Goal: Information Seeking & Learning: Learn about a topic

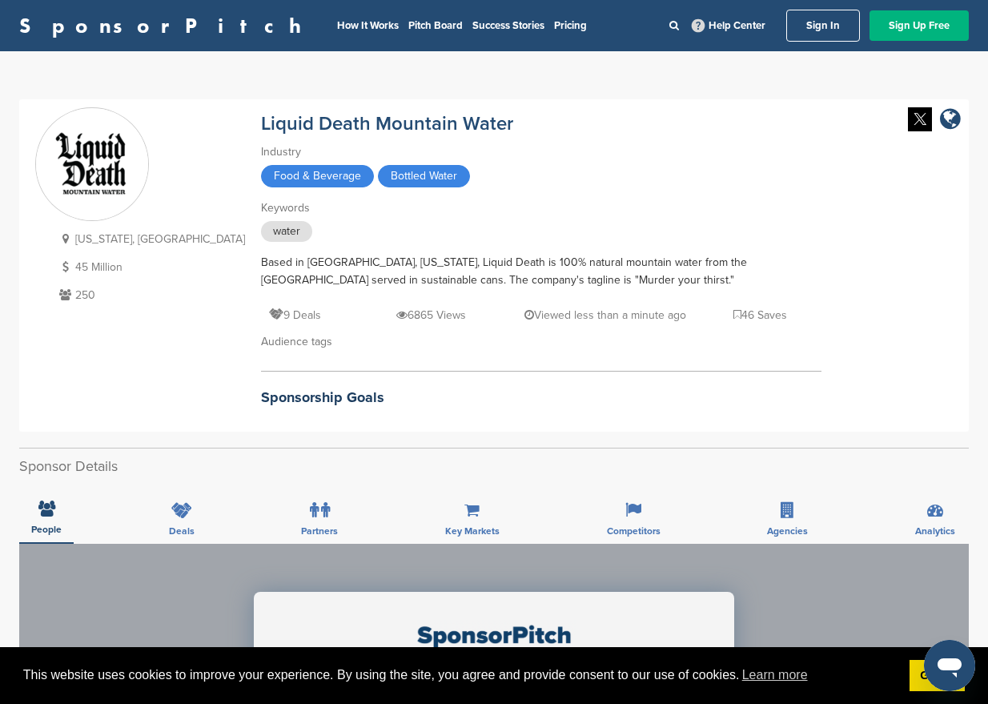
click at [915, 22] on link "Sign Up Free" at bounding box center [919, 25] width 99 height 30
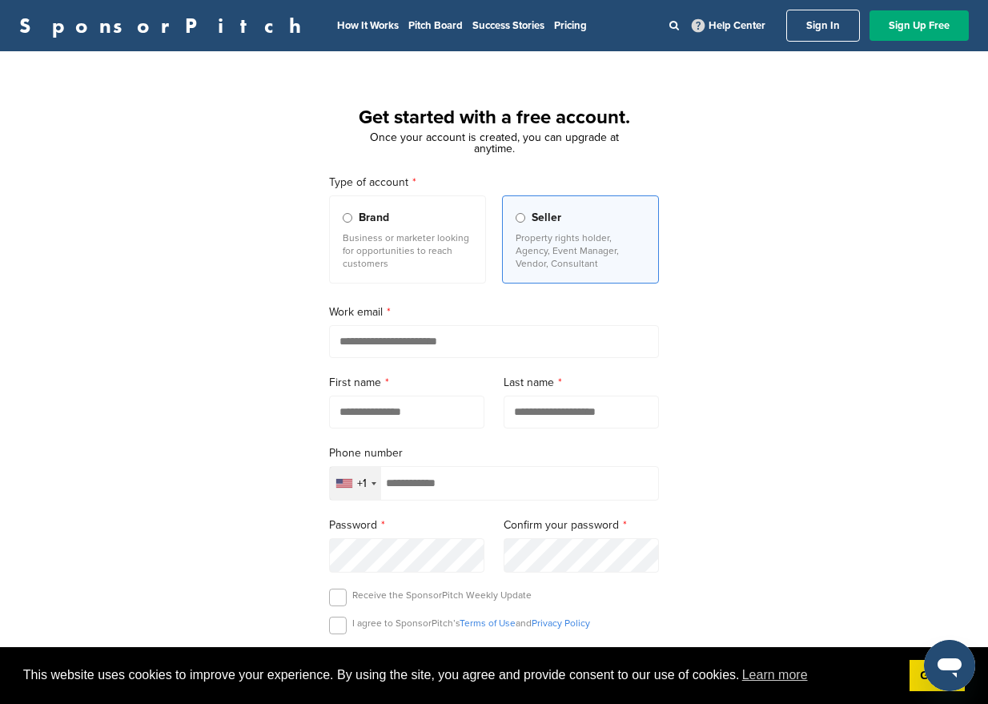
click at [353, 215] on div "Brand" at bounding box center [408, 218] width 130 height 18
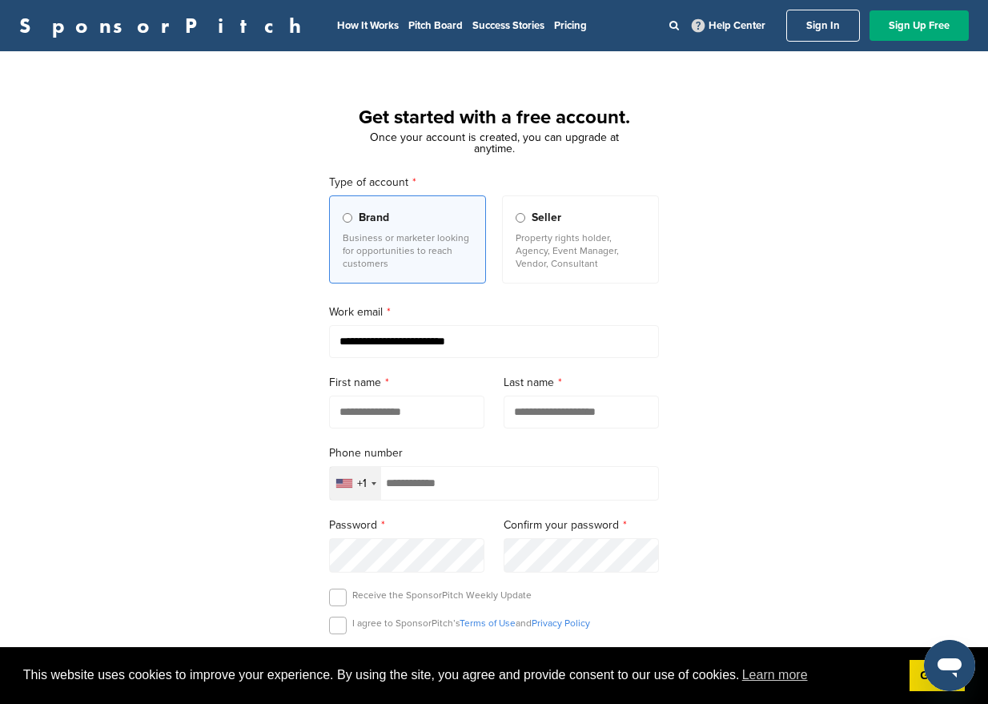
type input "**********"
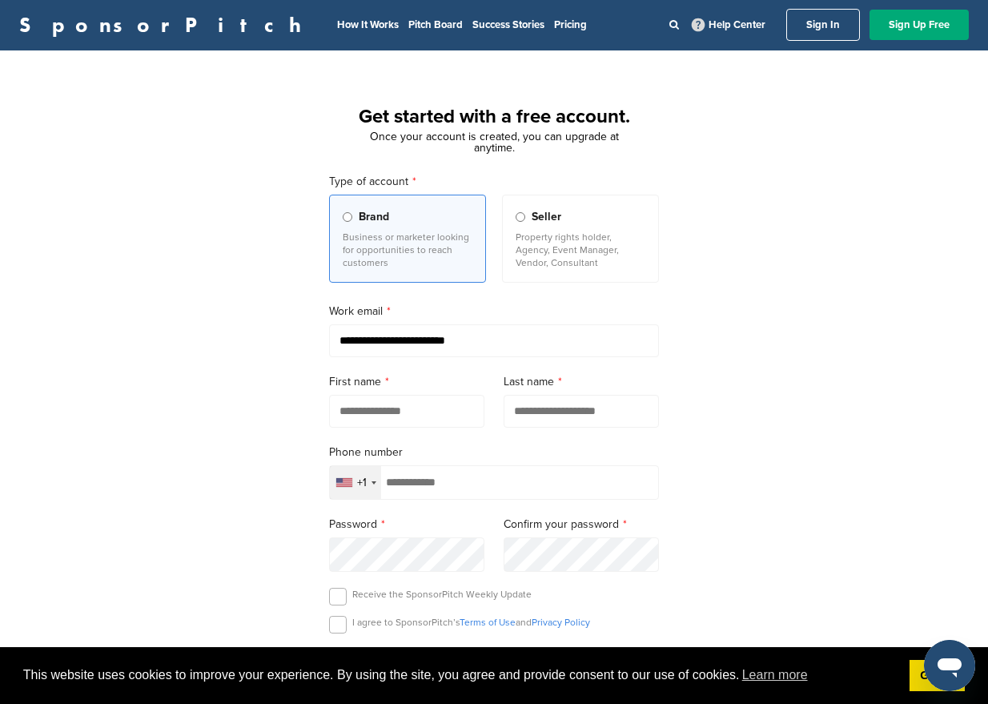
click at [793, 34] on link "Sign In" at bounding box center [823, 25] width 74 height 32
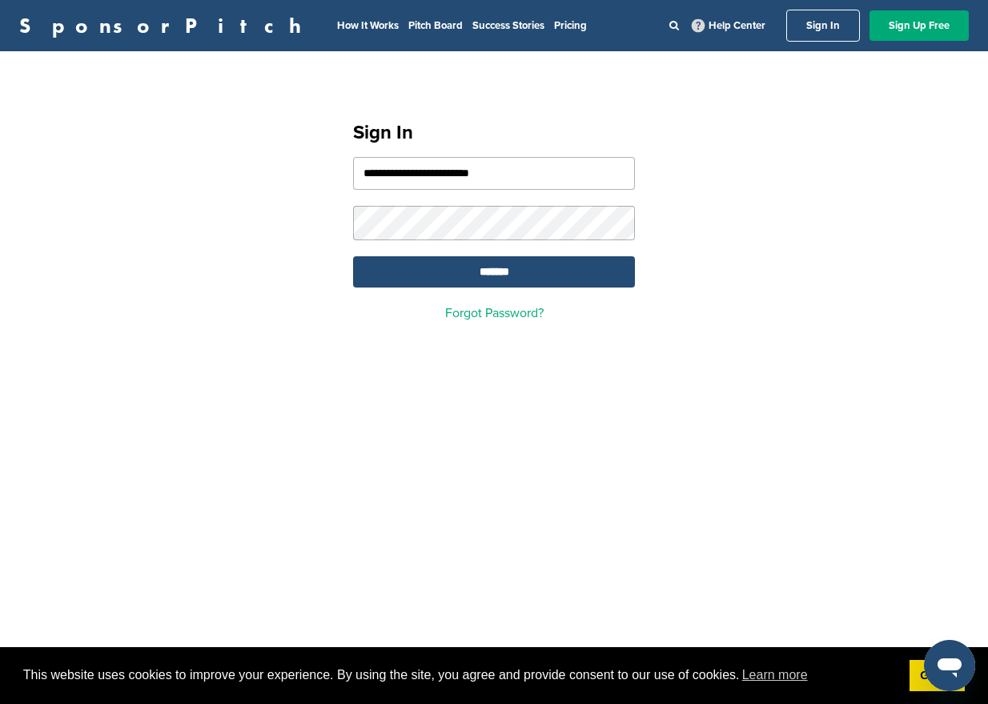
type input "**********"
click at [451, 274] on input "*******" at bounding box center [494, 271] width 282 height 31
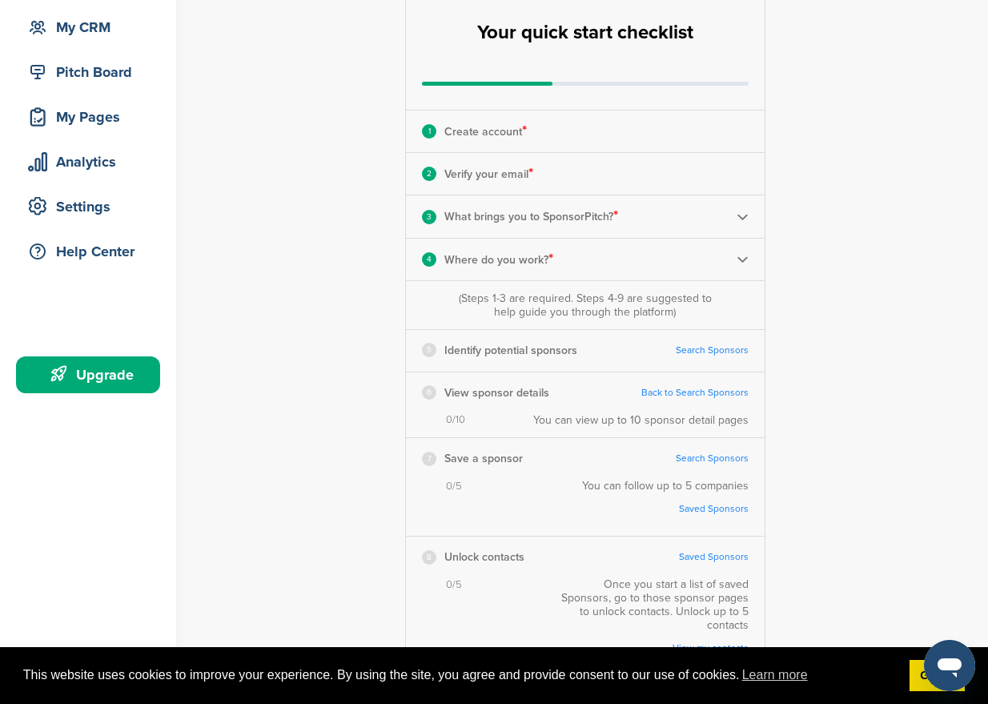
scroll to position [151, 0]
click at [498, 219] on p "What brings you to SponsorPitch? *" at bounding box center [531, 217] width 174 height 21
click at [761, 216] on div "3 What brings you to SponsorPitch? *" at bounding box center [585, 217] width 359 height 42
click at [737, 218] on img at bounding box center [743, 217] width 12 height 12
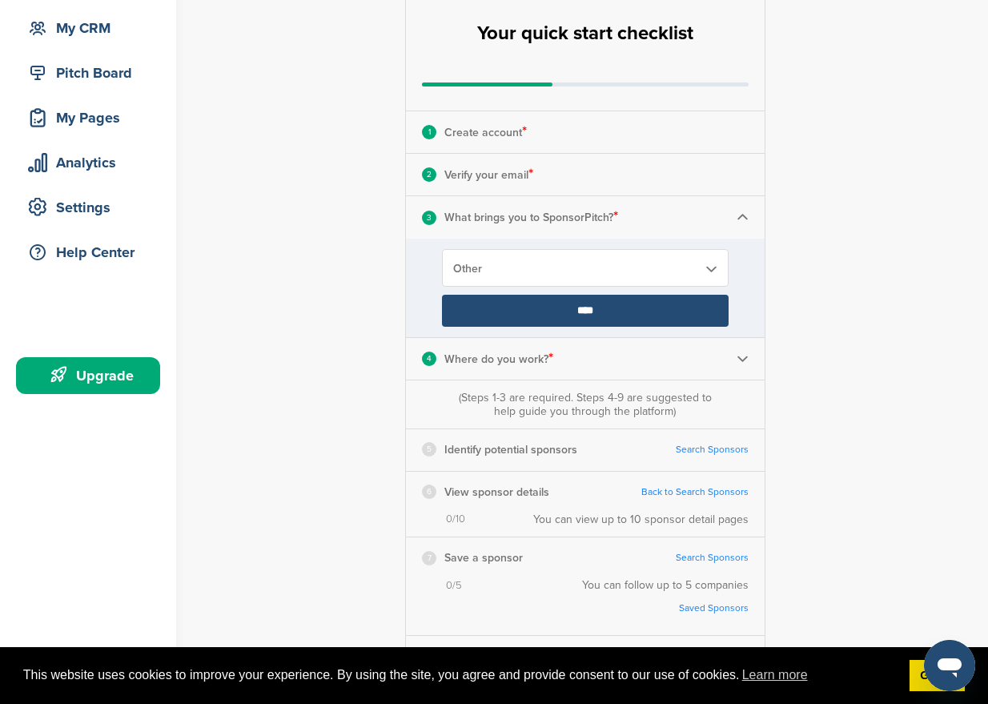
click at [608, 270] on span "Other" at bounding box center [574, 269] width 243 height 14
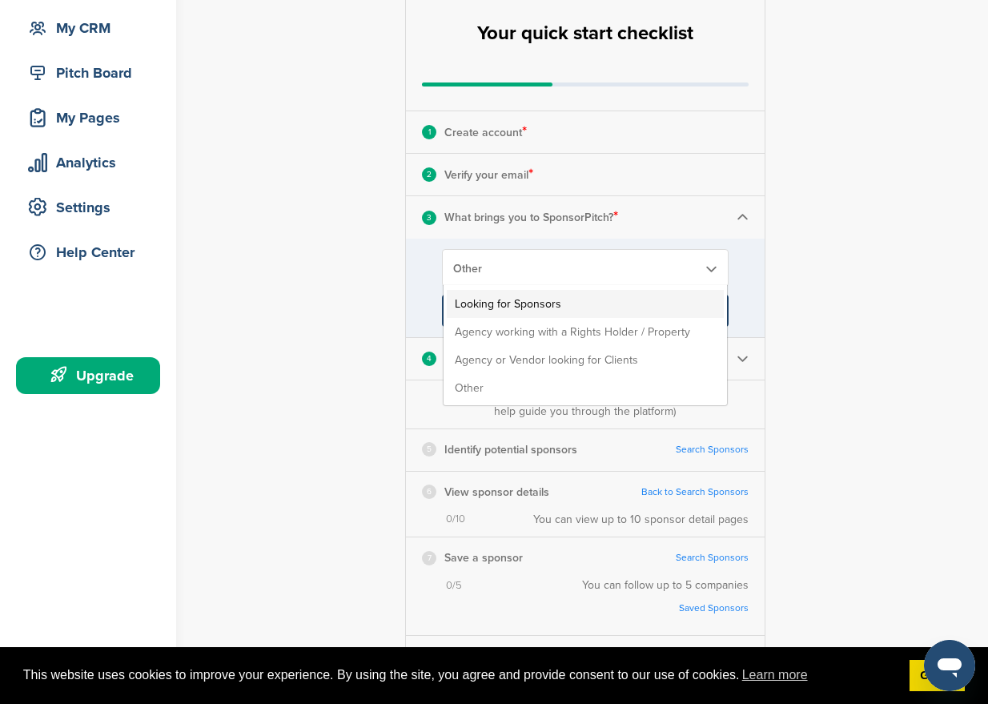
click at [594, 307] on li "Looking for Sponsors" at bounding box center [585, 304] width 277 height 28
click at [594, 307] on input "****" at bounding box center [585, 311] width 287 height 32
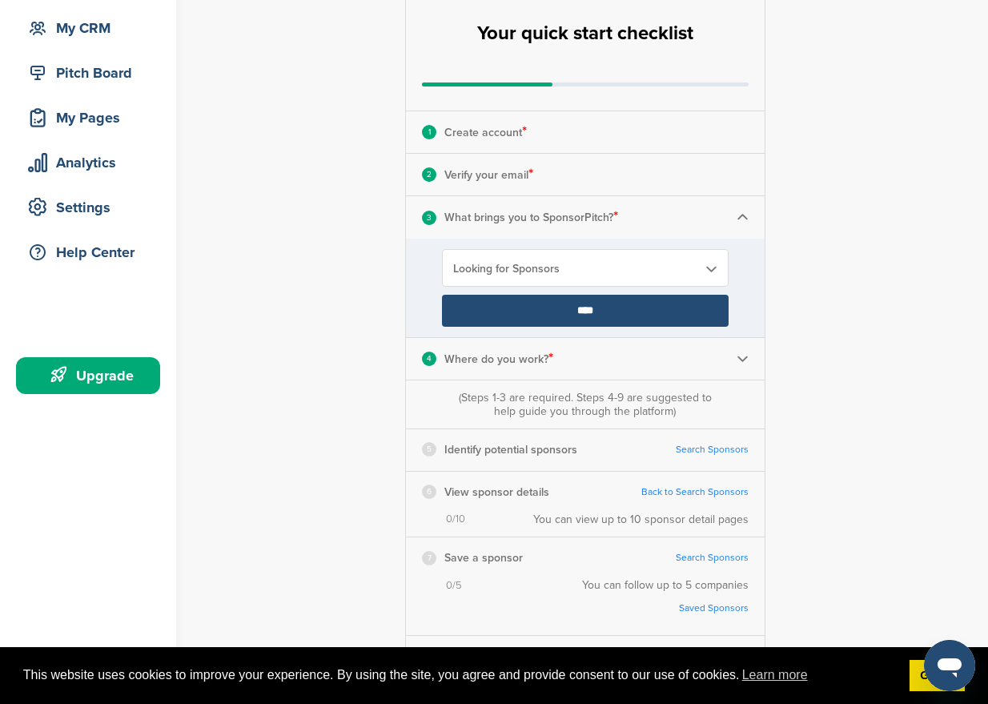
click at [621, 263] on span "Looking for Sponsors" at bounding box center [574, 269] width 243 height 14
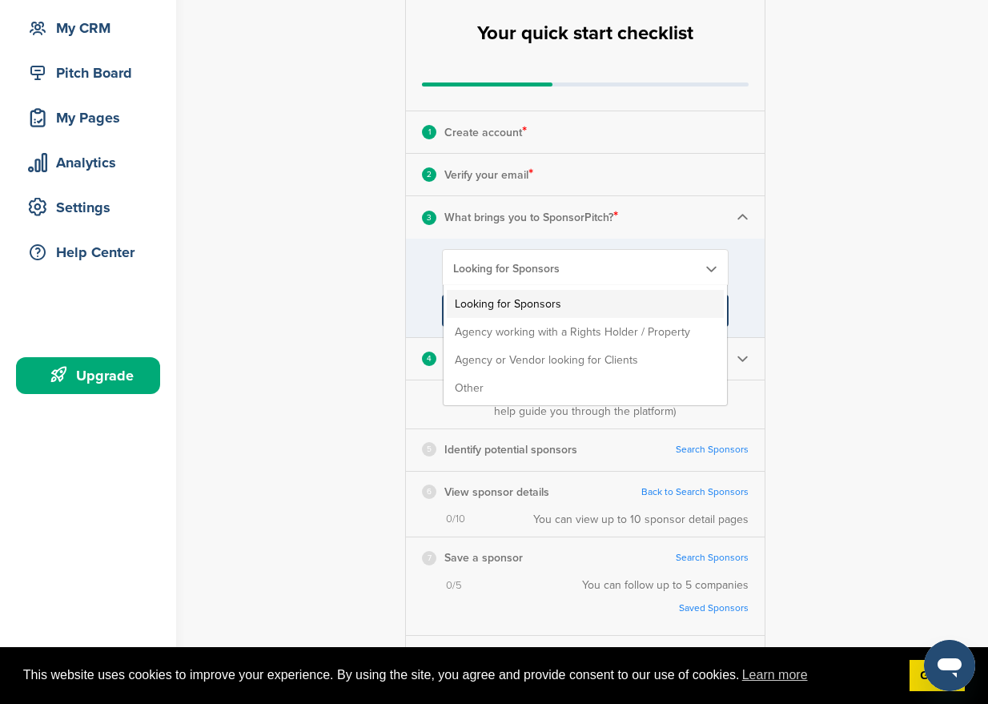
click at [572, 307] on li "Looking for Sponsors" at bounding box center [585, 304] width 277 height 28
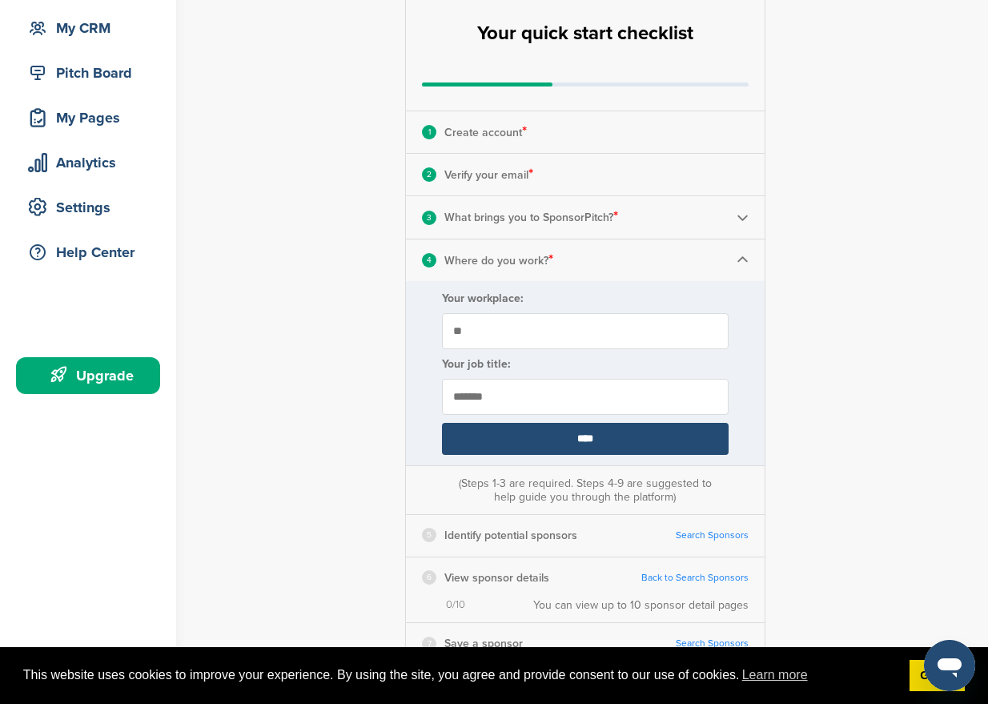
click at [561, 314] on div "**********" at bounding box center [585, 439] width 360 height 927
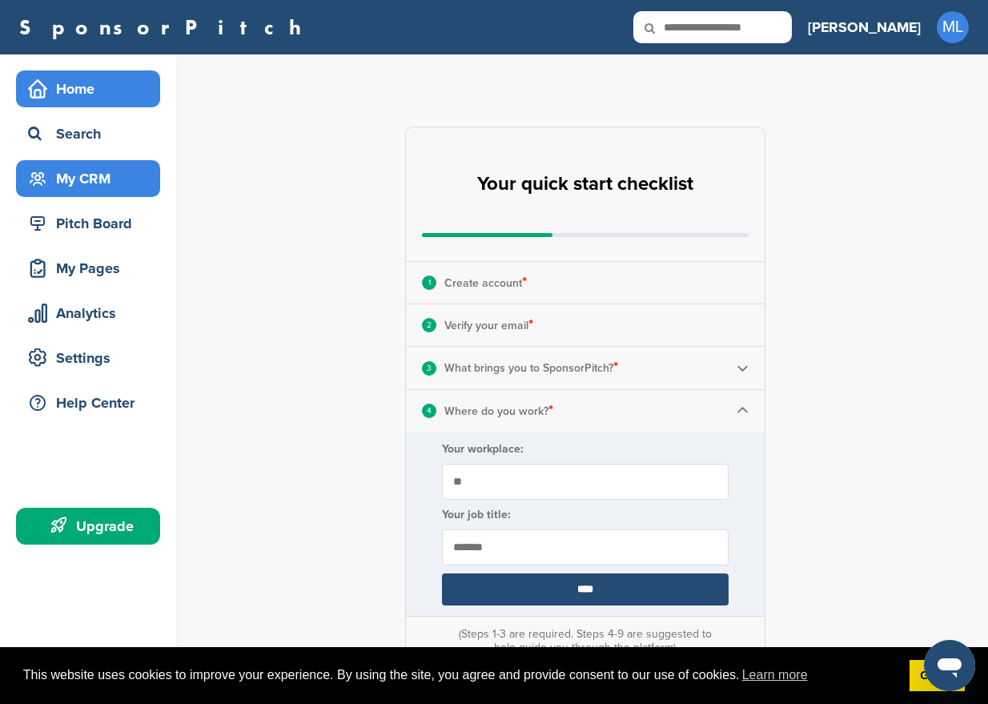
scroll to position [0, 0]
click at [72, 98] on div "Home" at bounding box center [92, 88] width 136 height 29
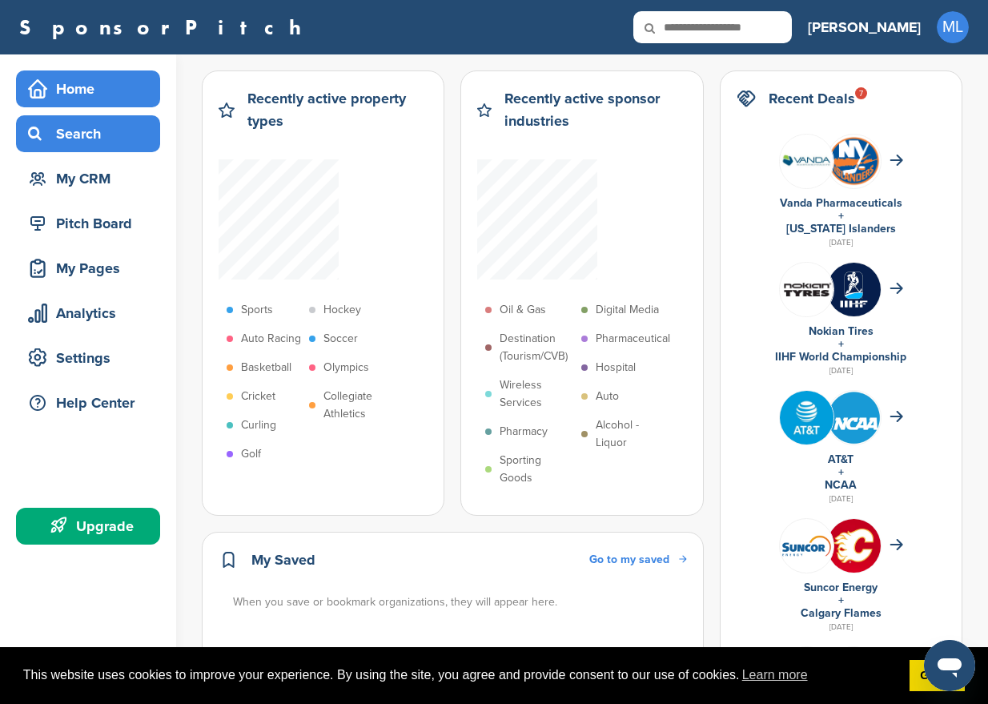
click at [107, 134] on div "Search" at bounding box center [92, 133] width 136 height 29
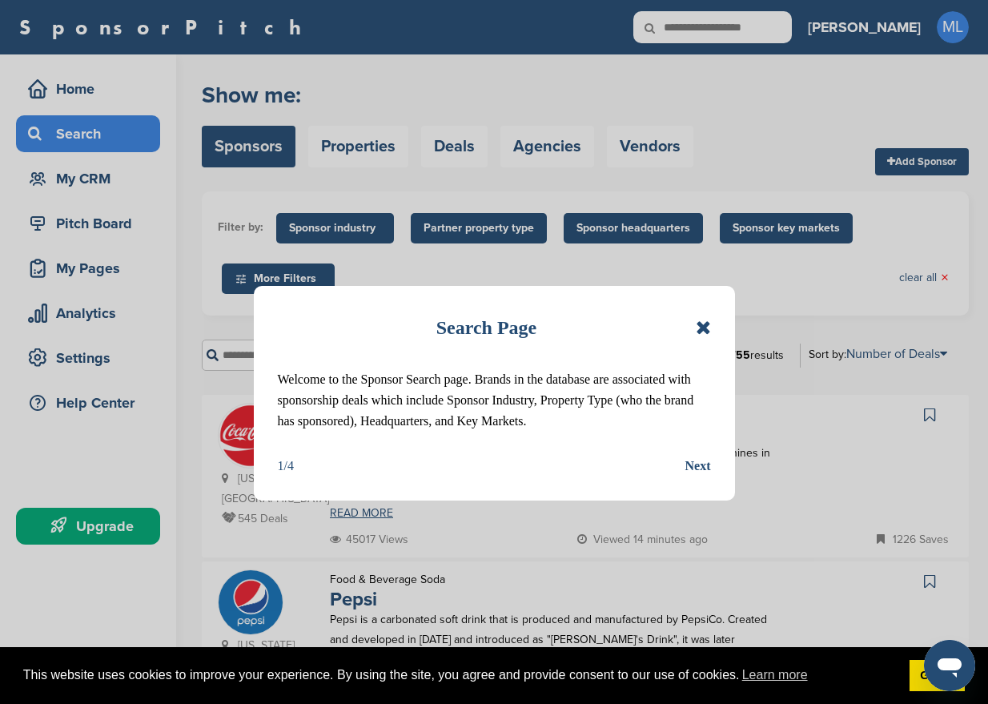
click at [707, 470] on div "Next" at bounding box center [698, 466] width 26 height 21
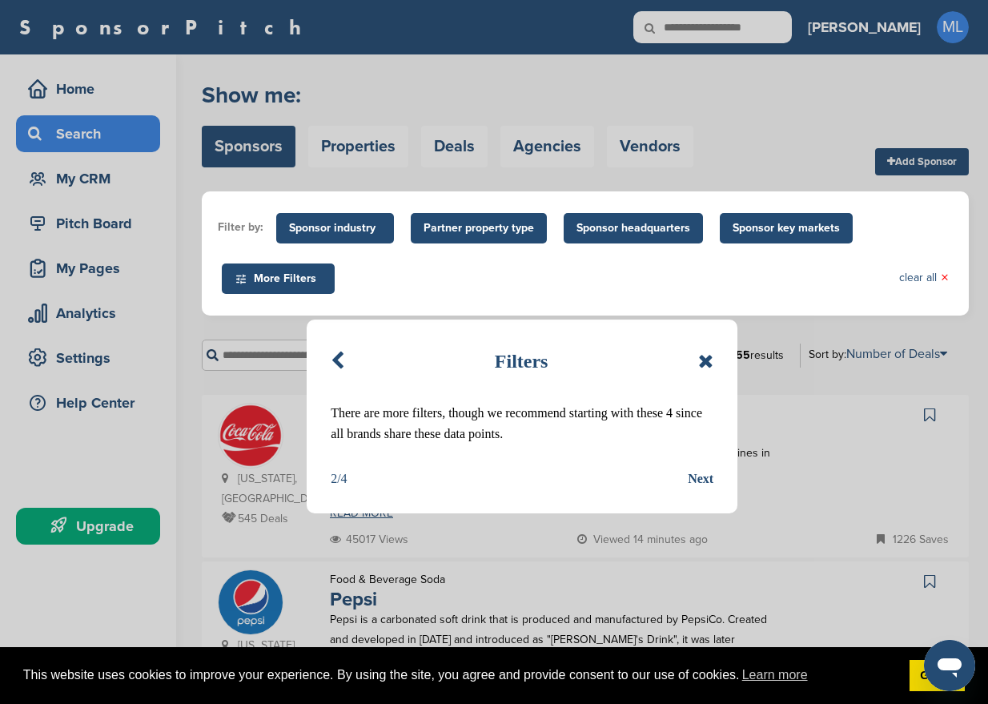
click at [707, 470] on div "Next" at bounding box center [701, 478] width 26 height 21
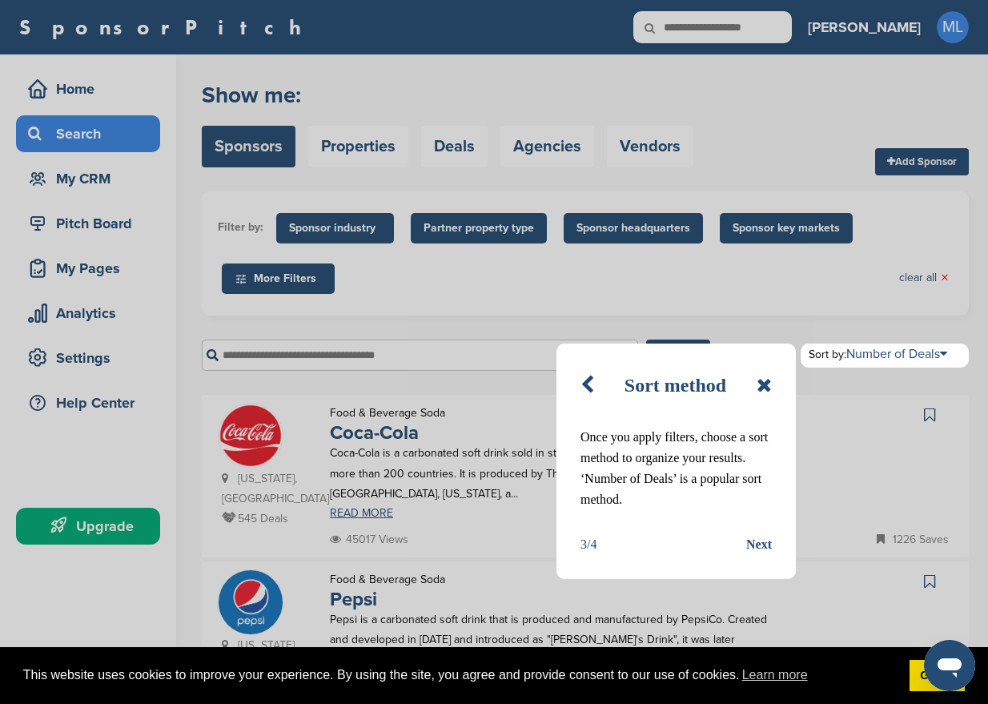
click at [754, 549] on div "Next" at bounding box center [759, 544] width 26 height 21
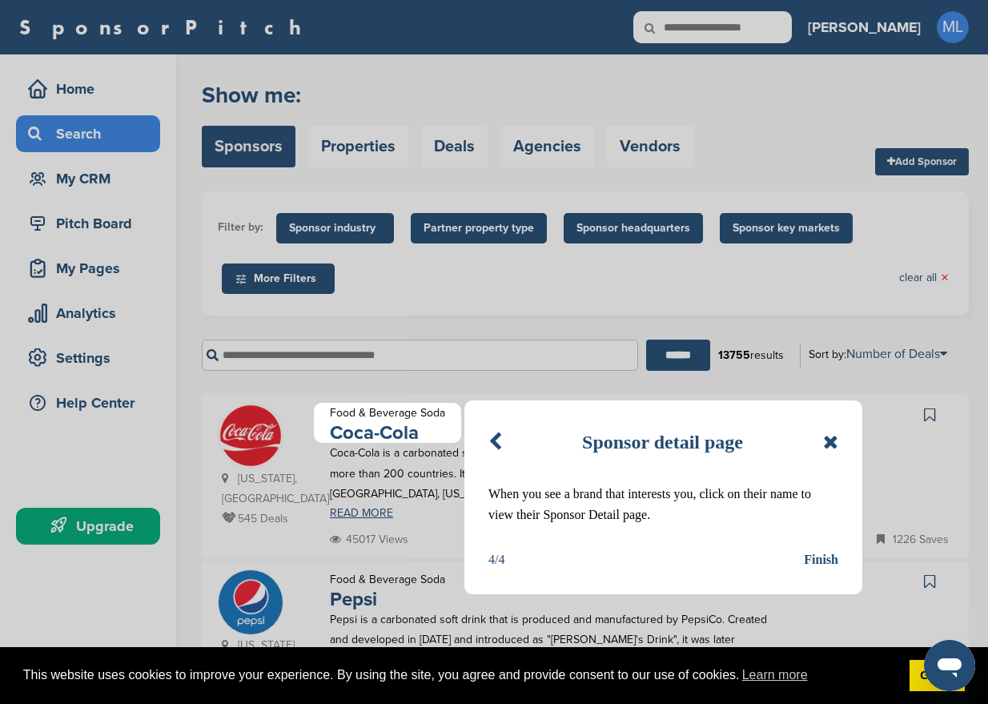
click at [812, 561] on div "Finish" at bounding box center [821, 559] width 34 height 21
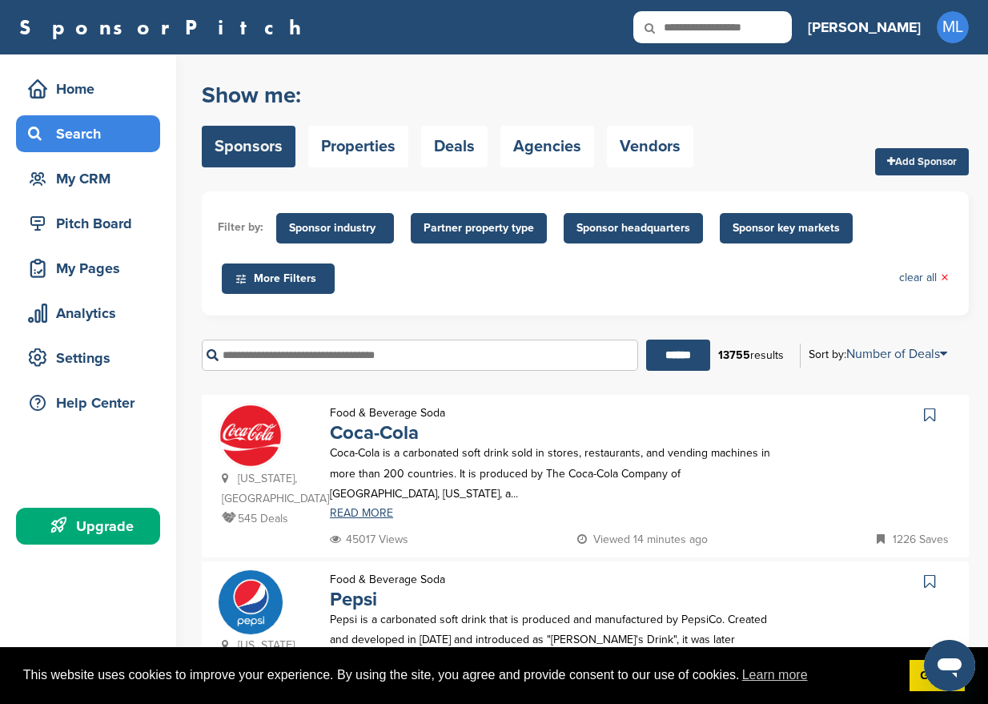
click at [367, 267] on ul "Filter by: Sponsor industry Sponsor Industry × Apparel, Clothing, & Fashion Acc…" at bounding box center [585, 253] width 735 height 92
click at [344, 355] on input "text" at bounding box center [420, 355] width 436 height 31
type input "**********"
click at [673, 356] on input "******" at bounding box center [678, 355] width 64 height 31
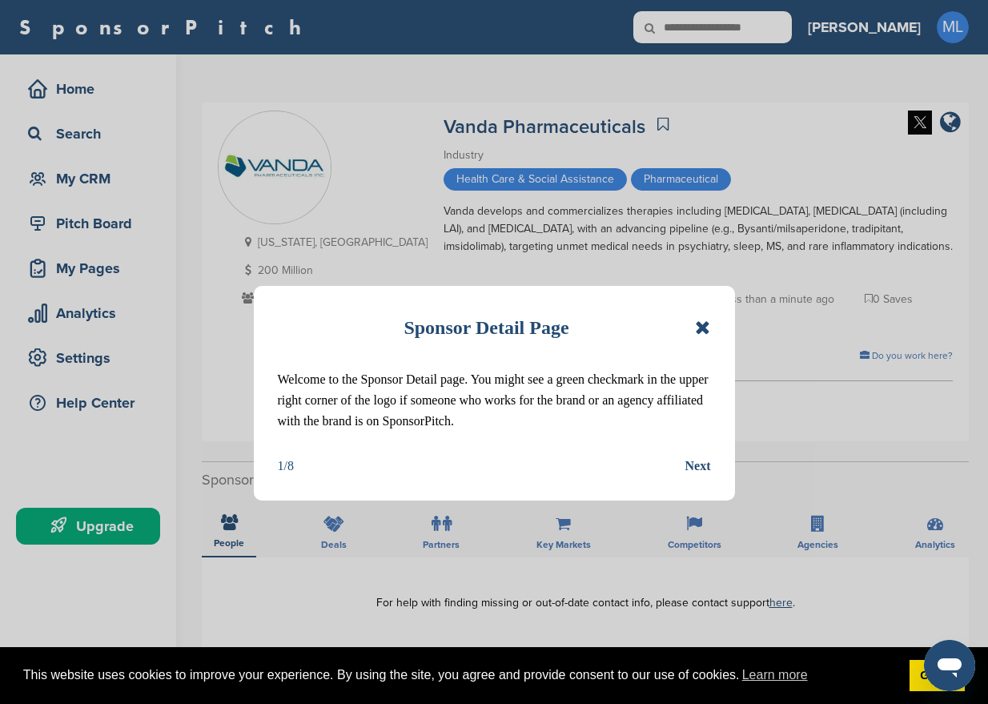
click at [701, 454] on div "Sponsor Detail Page Welcome to the Sponsor Detail page. You might see a green c…" at bounding box center [494, 393] width 481 height 215
click at [701, 319] on icon at bounding box center [702, 327] width 15 height 19
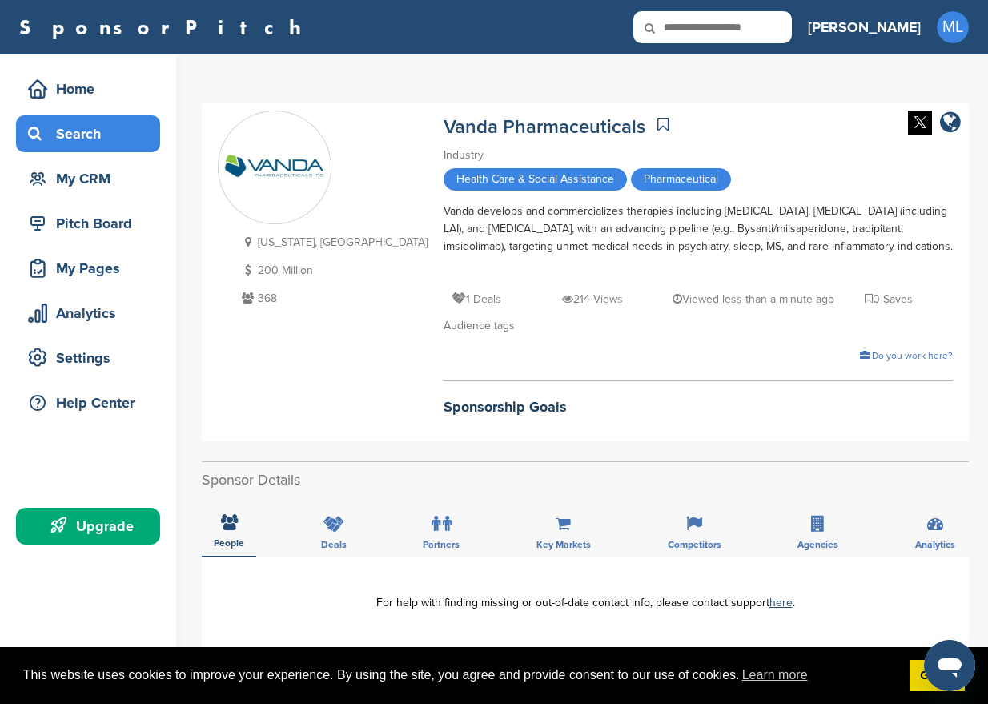
click at [76, 131] on div "Search" at bounding box center [92, 133] width 136 height 29
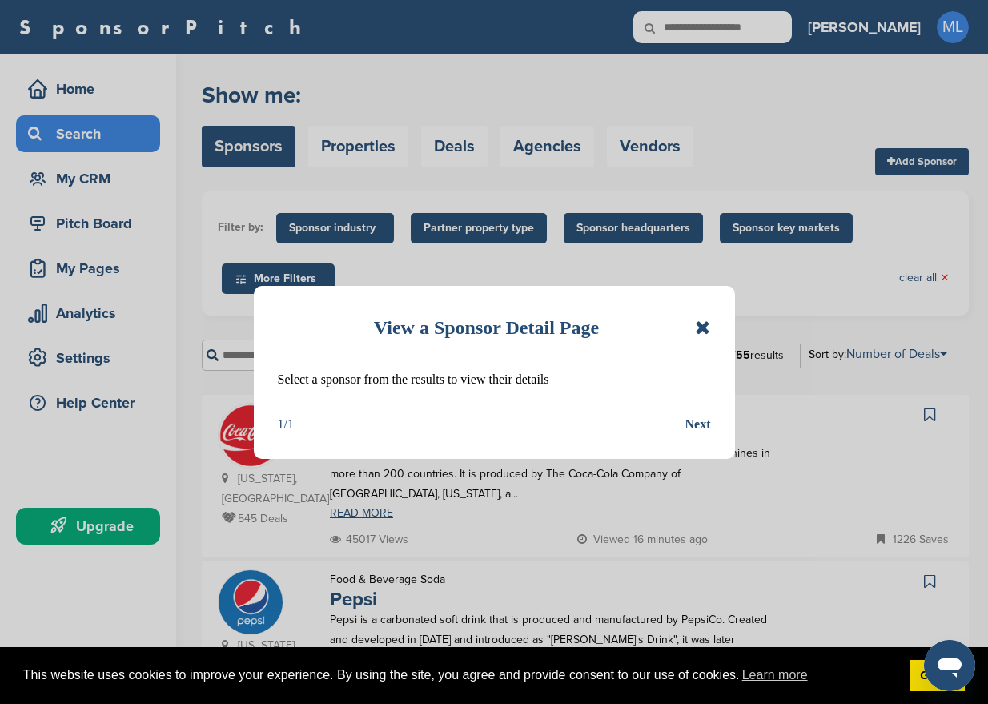
click at [697, 331] on icon at bounding box center [702, 327] width 15 height 19
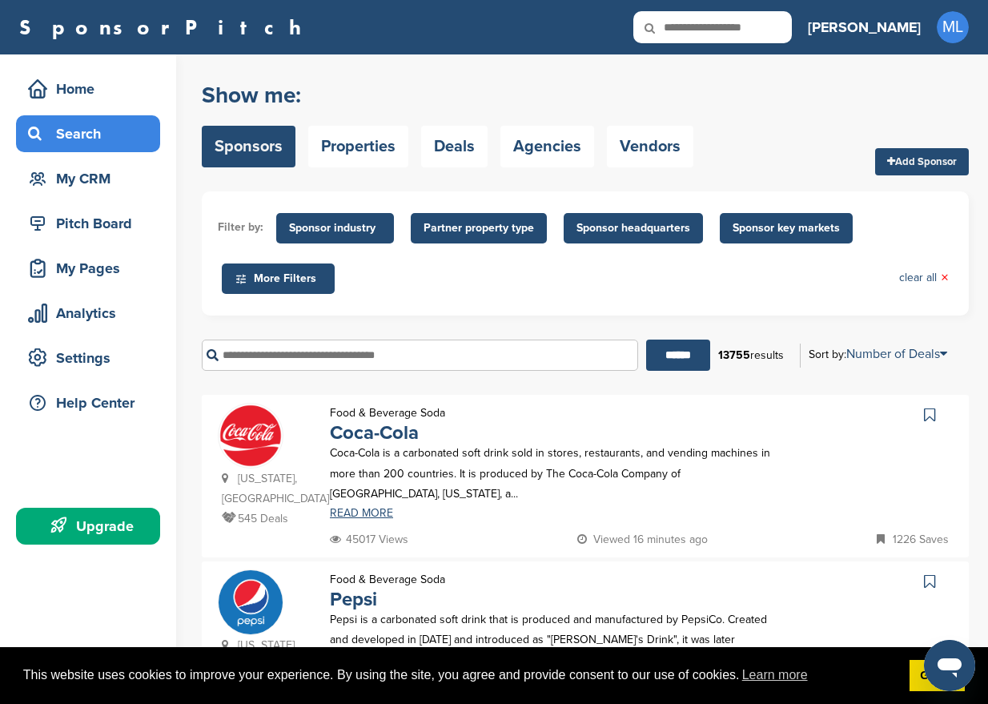
click at [243, 143] on link "Sponsors" at bounding box center [249, 147] width 94 height 42
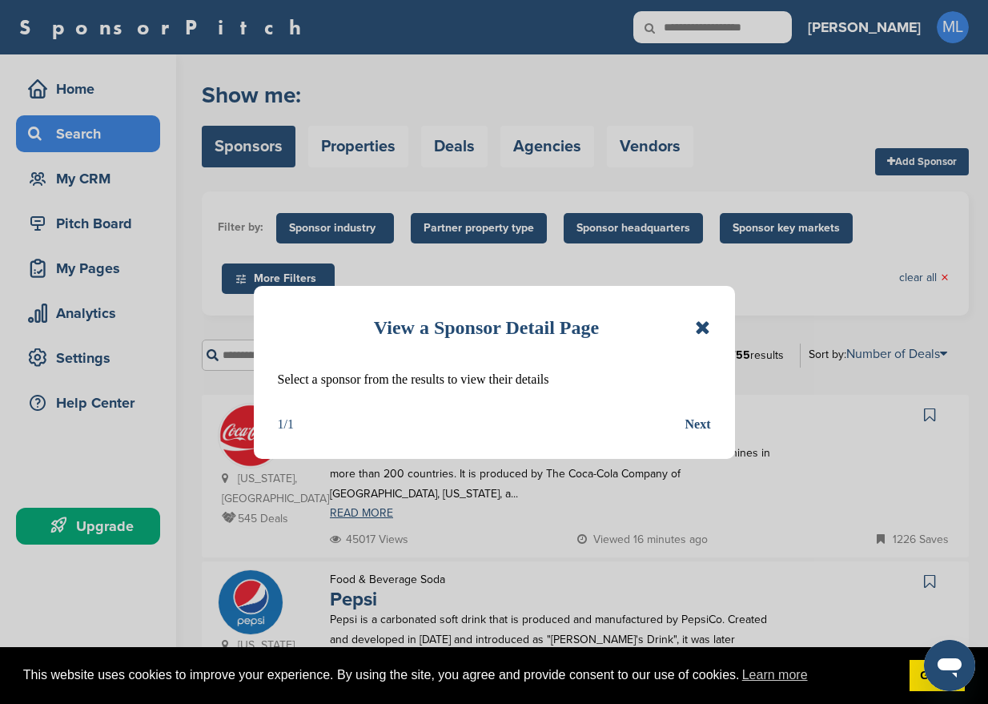
click at [710, 330] on icon at bounding box center [702, 327] width 15 height 19
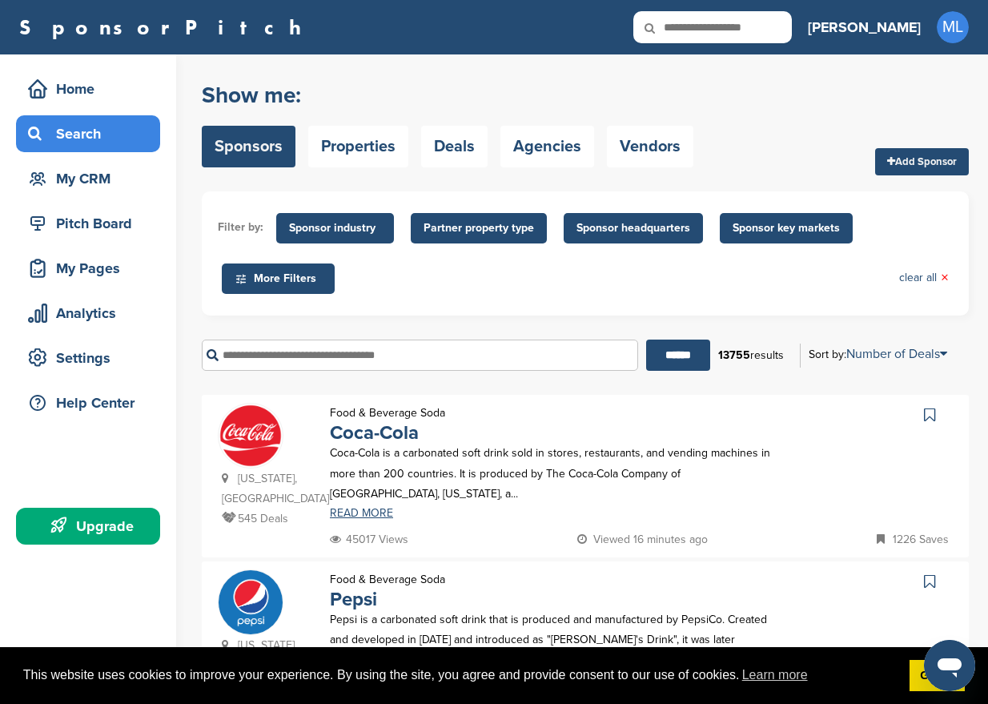
click at [464, 283] on ul "Filter by: Sponsor industry Sponsor Industry × Apparel, Clothing, & Fashion Acc…" at bounding box center [585, 253] width 735 height 92
click at [357, 361] on input "text" at bounding box center [420, 355] width 436 height 31
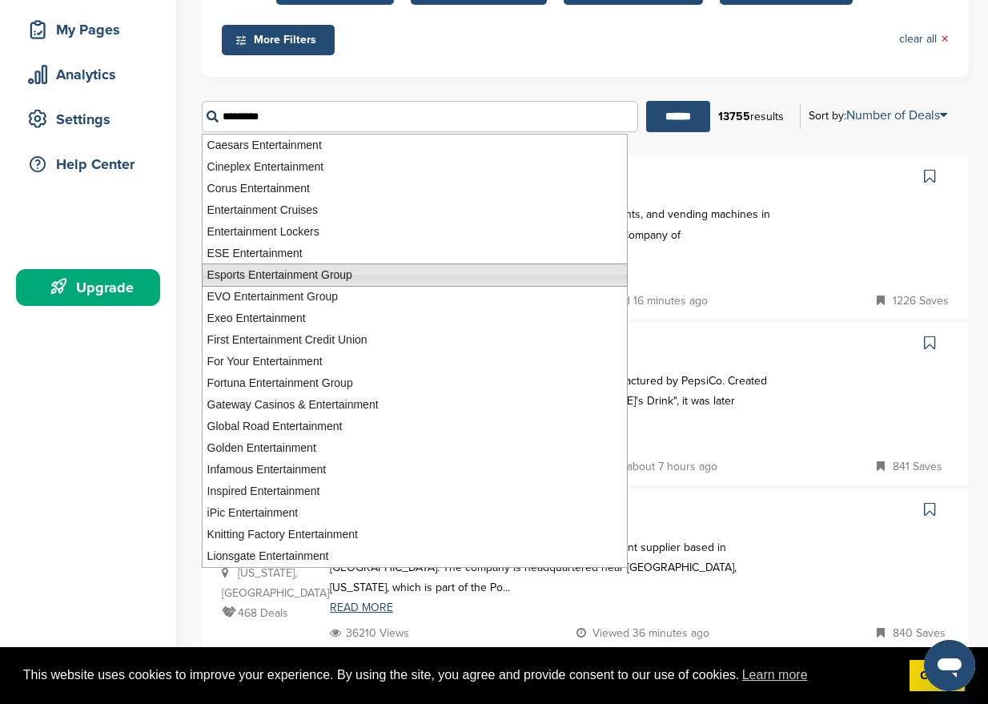
scroll to position [248, 0]
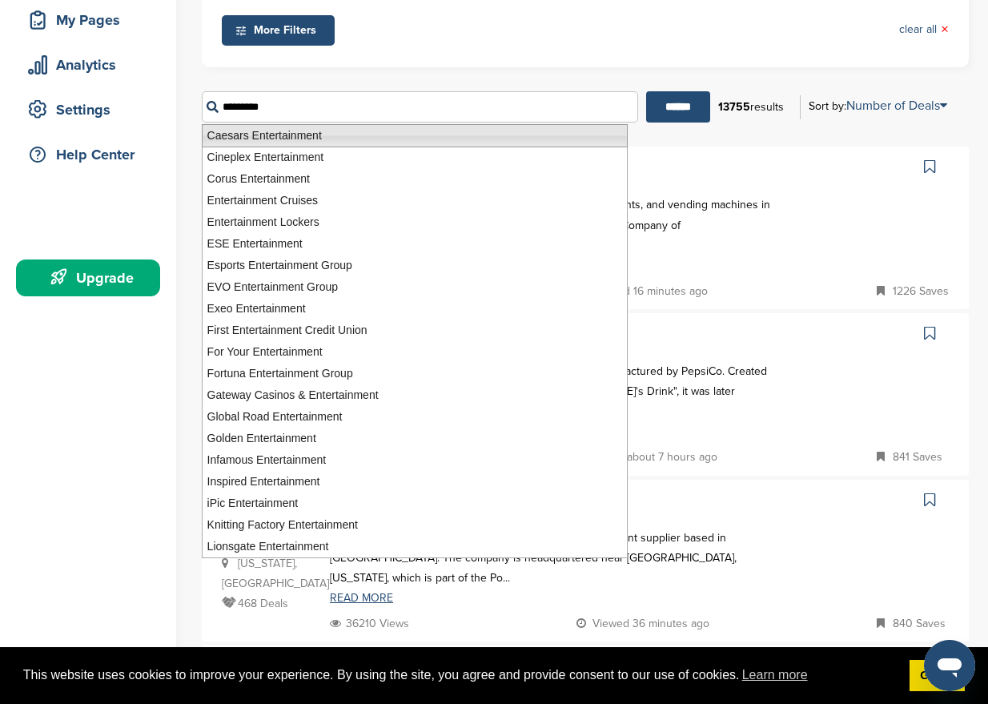
type input "*********"
click at [423, 47] on ul "Filter by: Sponsor industry Sponsor Industry × Apparel, Clothing, & Fashion Acc…" at bounding box center [585, 5] width 735 height 92
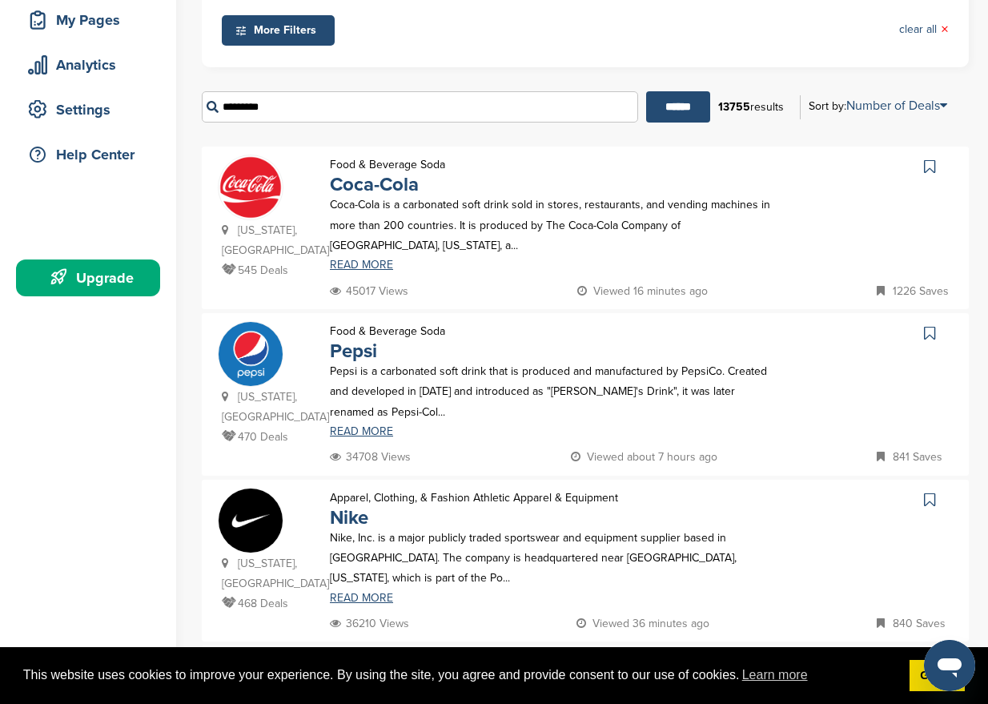
drag, startPoint x: 290, startPoint y: 105, endPoint x: -114, endPoint y: 67, distance: 405.3
click at [0, 67] on html "This website uses cookies to improve your experience. By using the site, you ag…" at bounding box center [494, 104] width 988 height 704
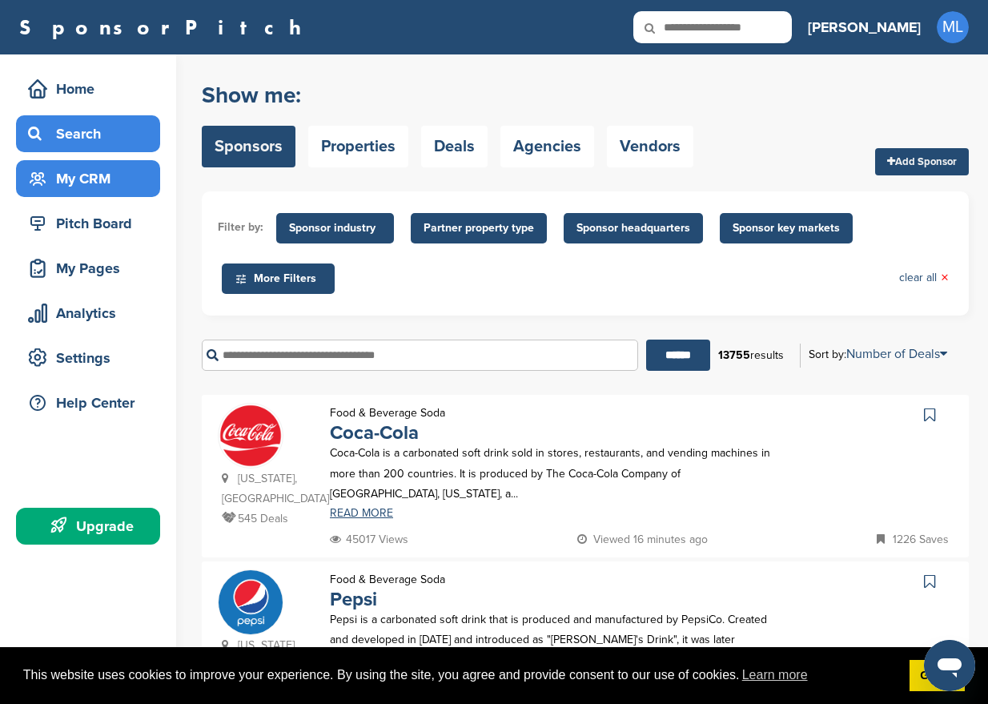
scroll to position [0, 0]
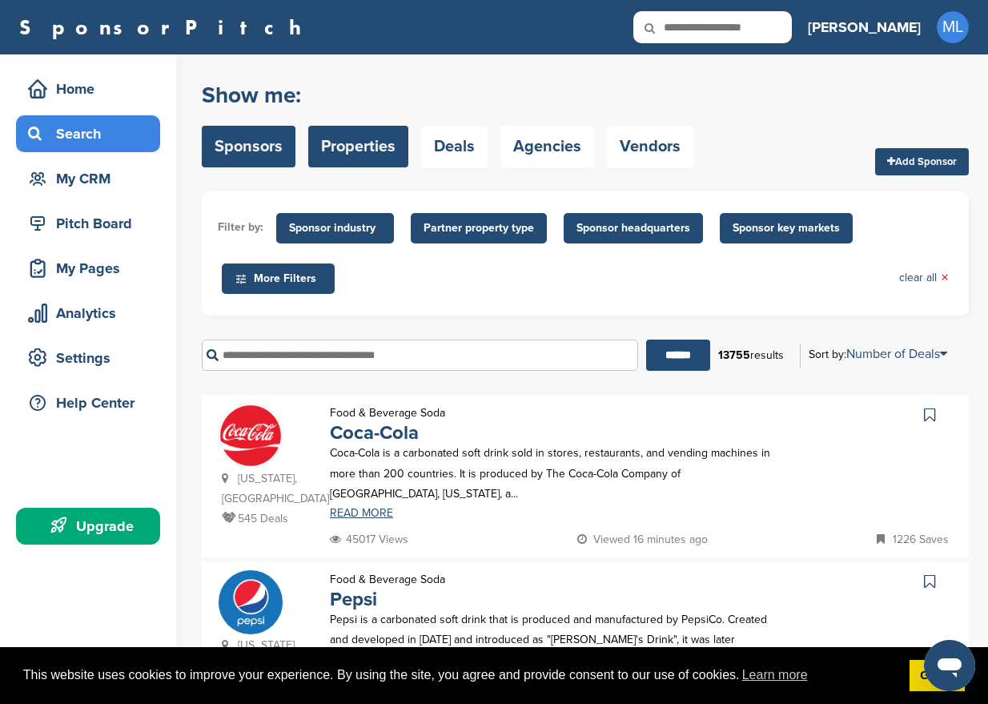
click at [381, 159] on link "Properties" at bounding box center [358, 147] width 100 height 42
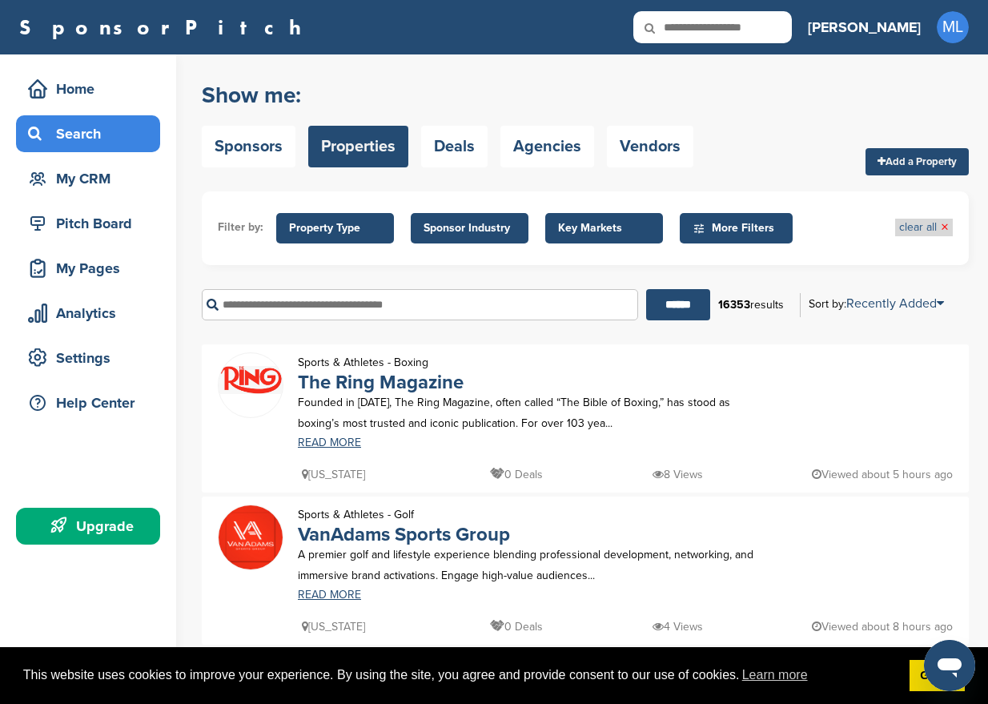
click at [945, 221] on span "×" at bounding box center [945, 228] width 8 height 18
click at [931, 226] on link "clear all ×" at bounding box center [924, 228] width 50 height 18
click at [74, 228] on div "Pitch Board" at bounding box center [92, 223] width 136 height 29
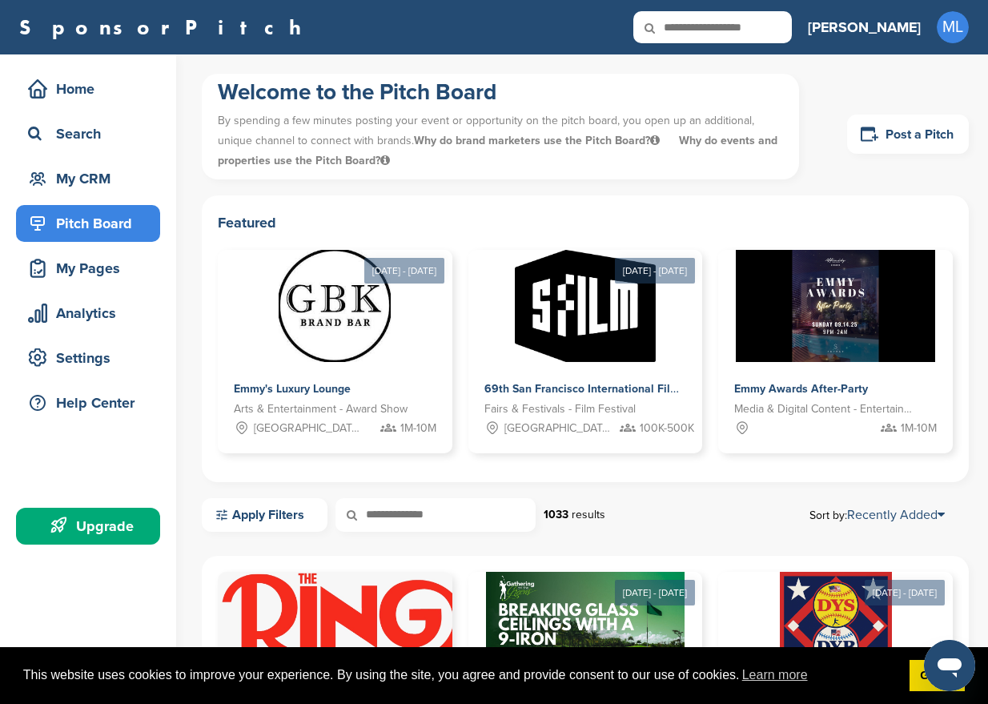
click at [763, 26] on input "text" at bounding box center [712, 27] width 159 height 32
type input "**********"
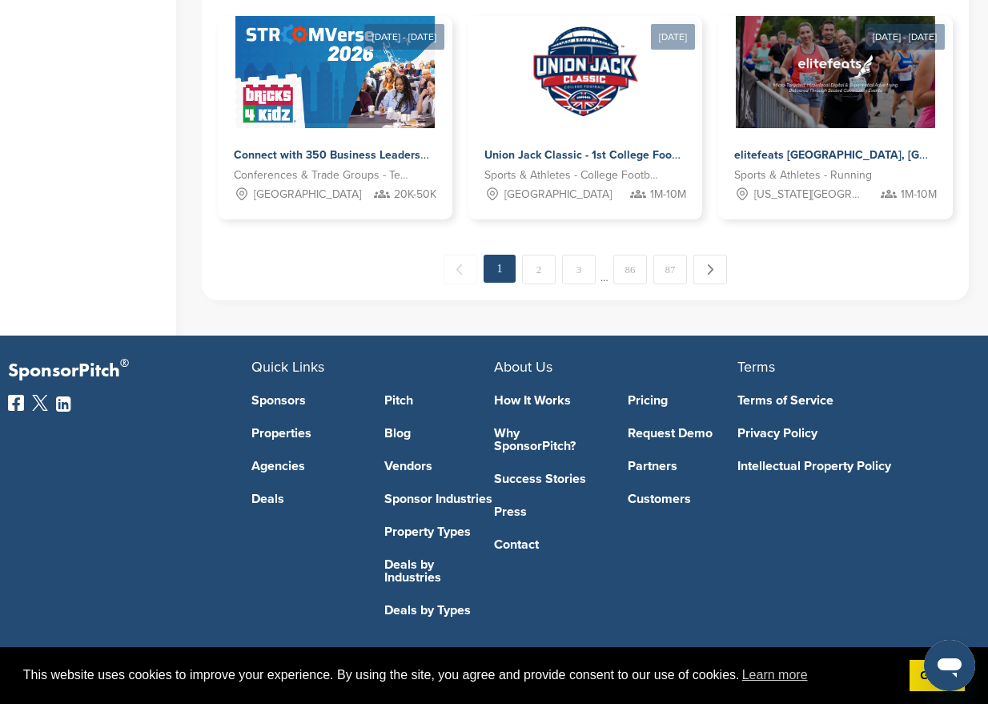
scroll to position [1261, 0]
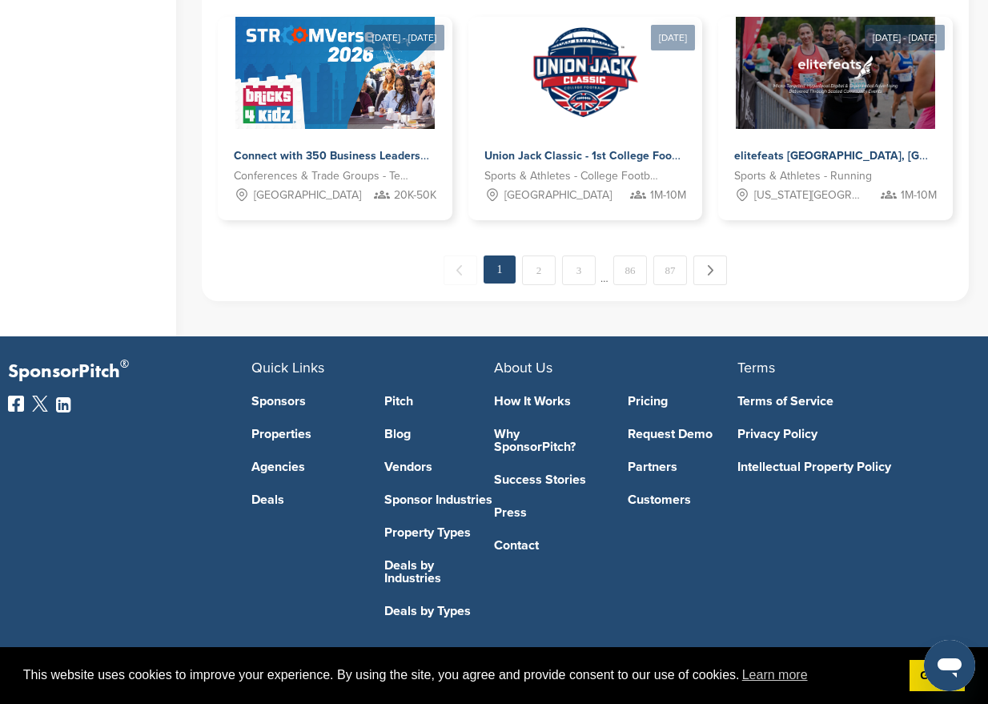
click at [508, 444] on link "Why SponsorPitch?" at bounding box center [549, 441] width 110 height 26
